Goal: Find contact information: Find contact information

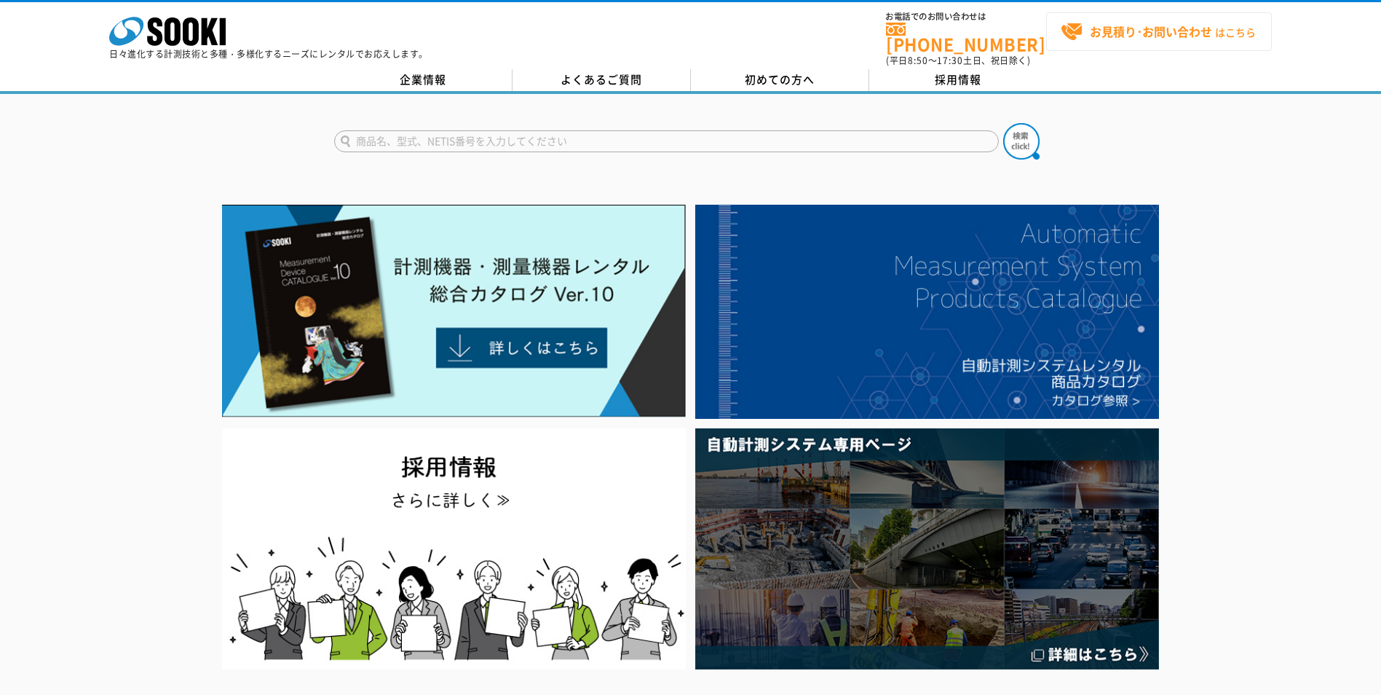
click at [1105, 25] on strong "お見積り･お問い合わせ" at bounding box center [1151, 31] width 122 height 17
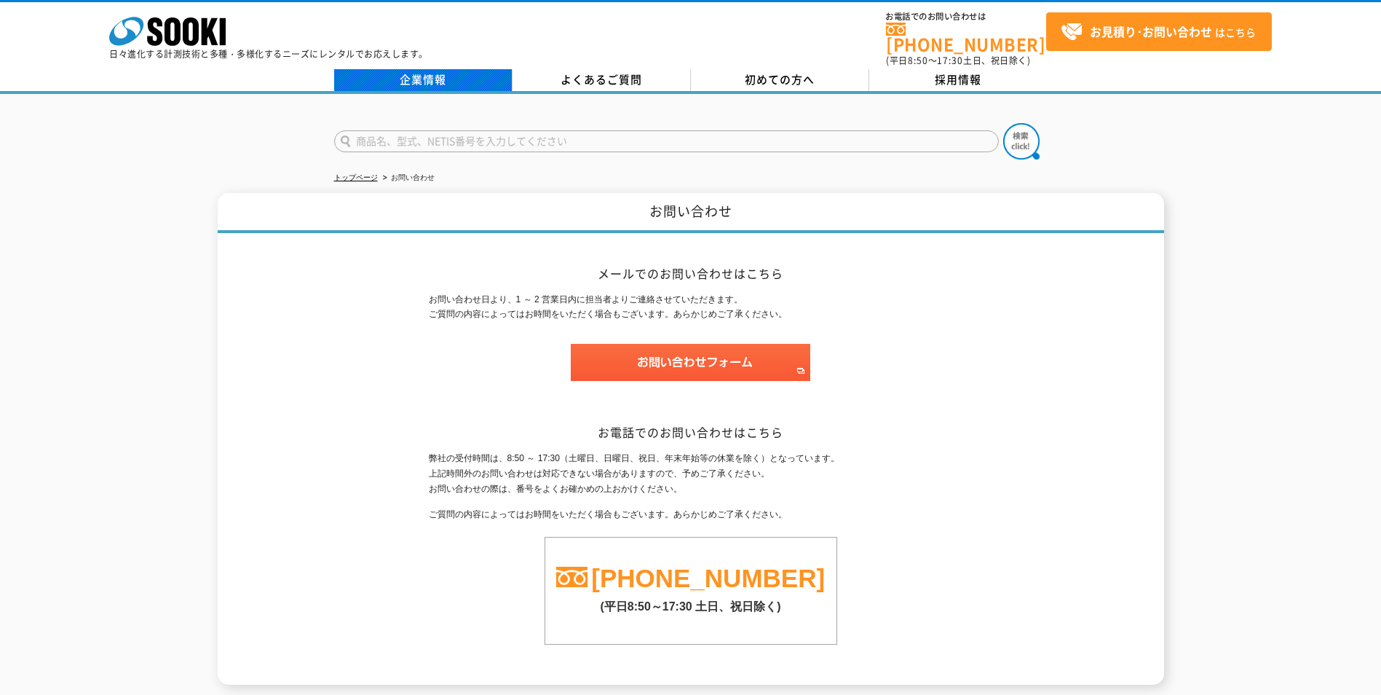
click at [381, 79] on link "企業情報" at bounding box center [423, 80] width 178 height 22
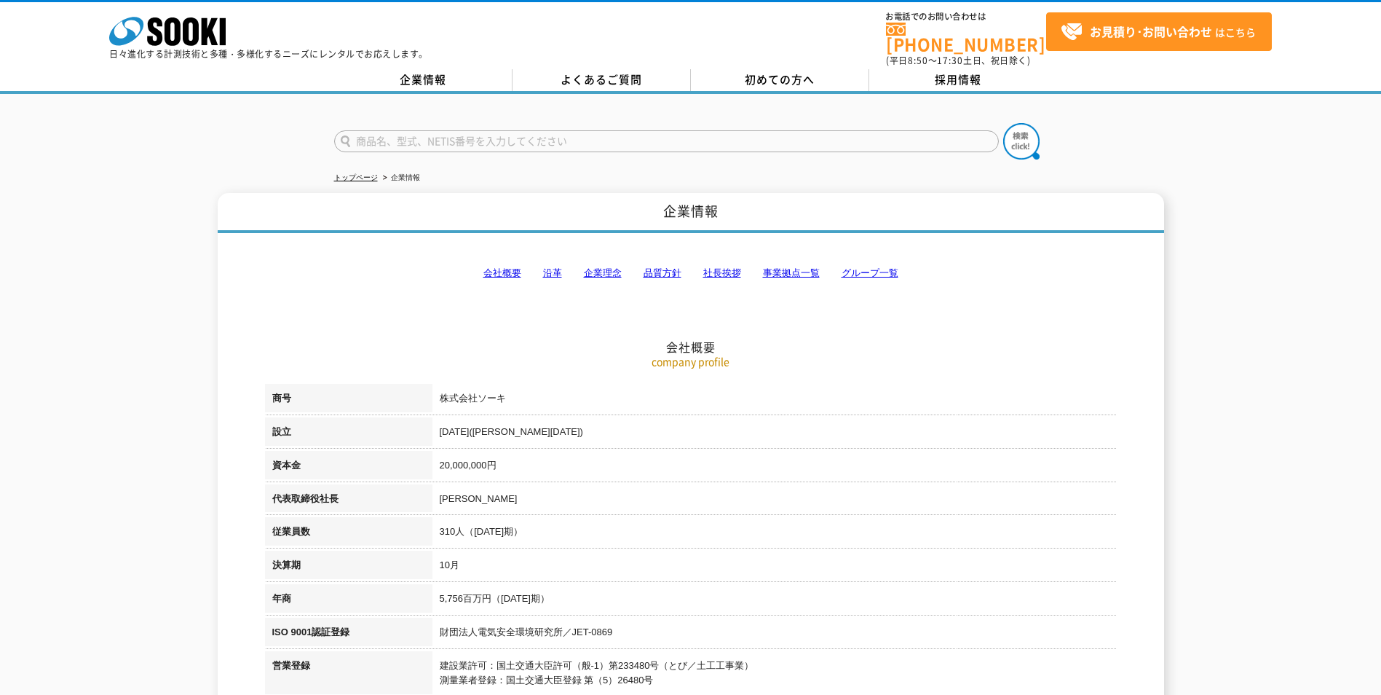
click at [776, 267] on link "事業拠点一覧" at bounding box center [791, 272] width 57 height 11
